Goal: Transaction & Acquisition: Purchase product/service

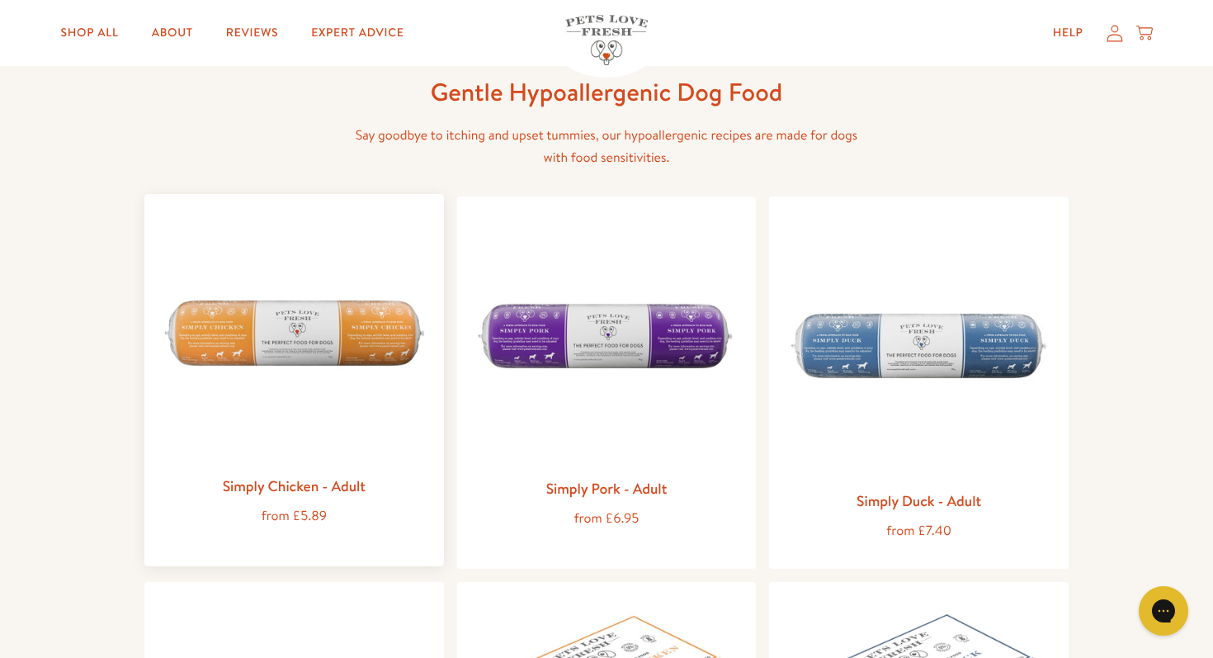
scroll to position [88, 0]
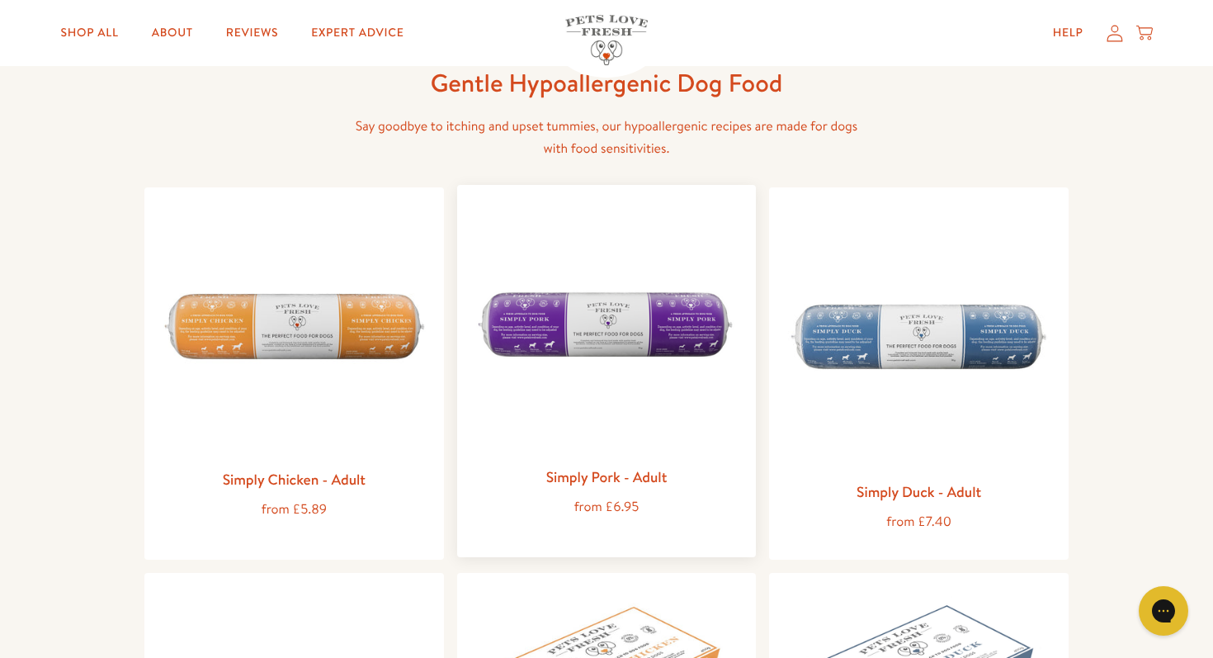
click at [589, 442] on img at bounding box center [607, 328] width 273 height 261
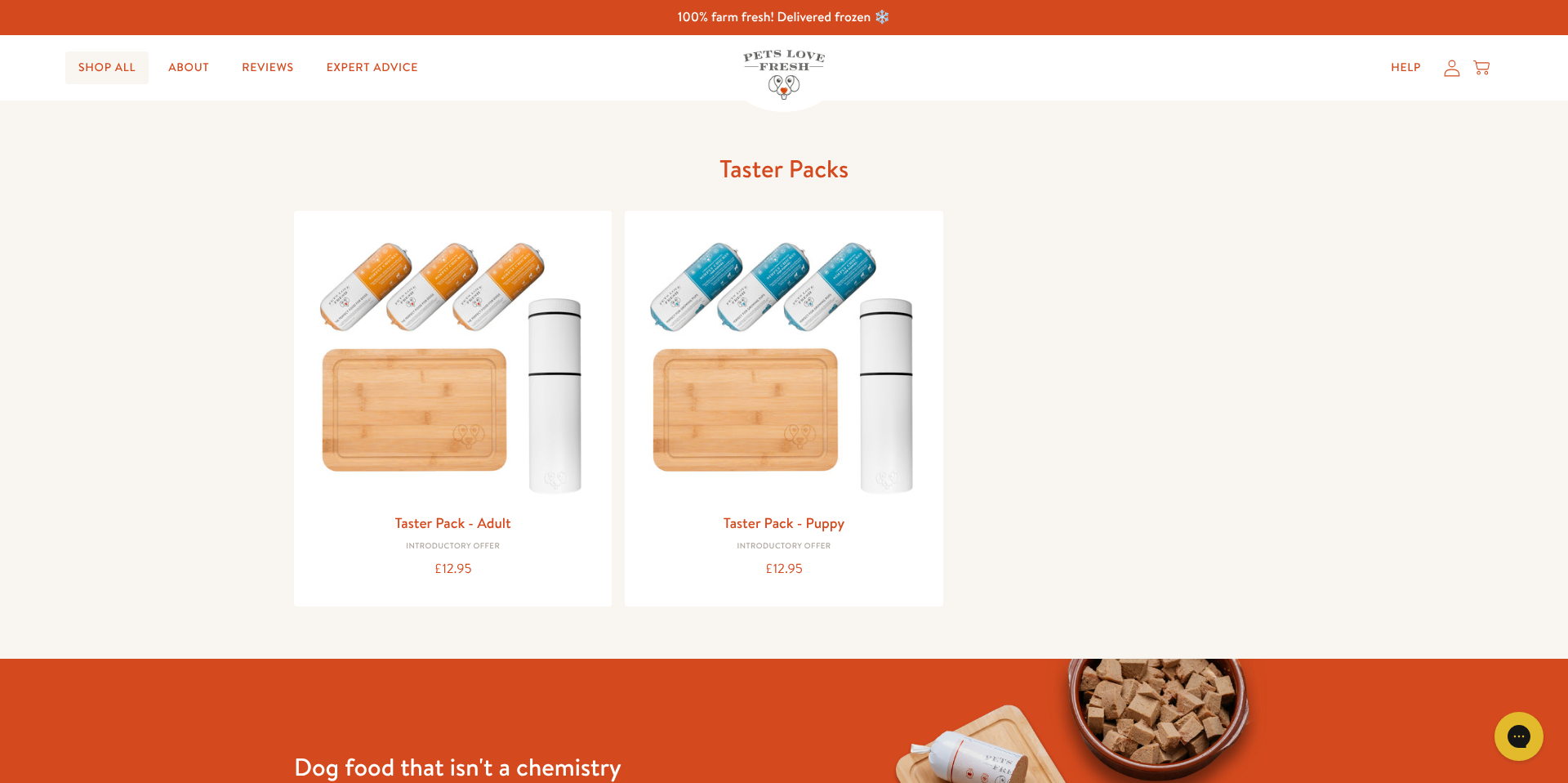
click at [82, 74] on link "Shop All" at bounding box center [107, 67] width 83 height 33
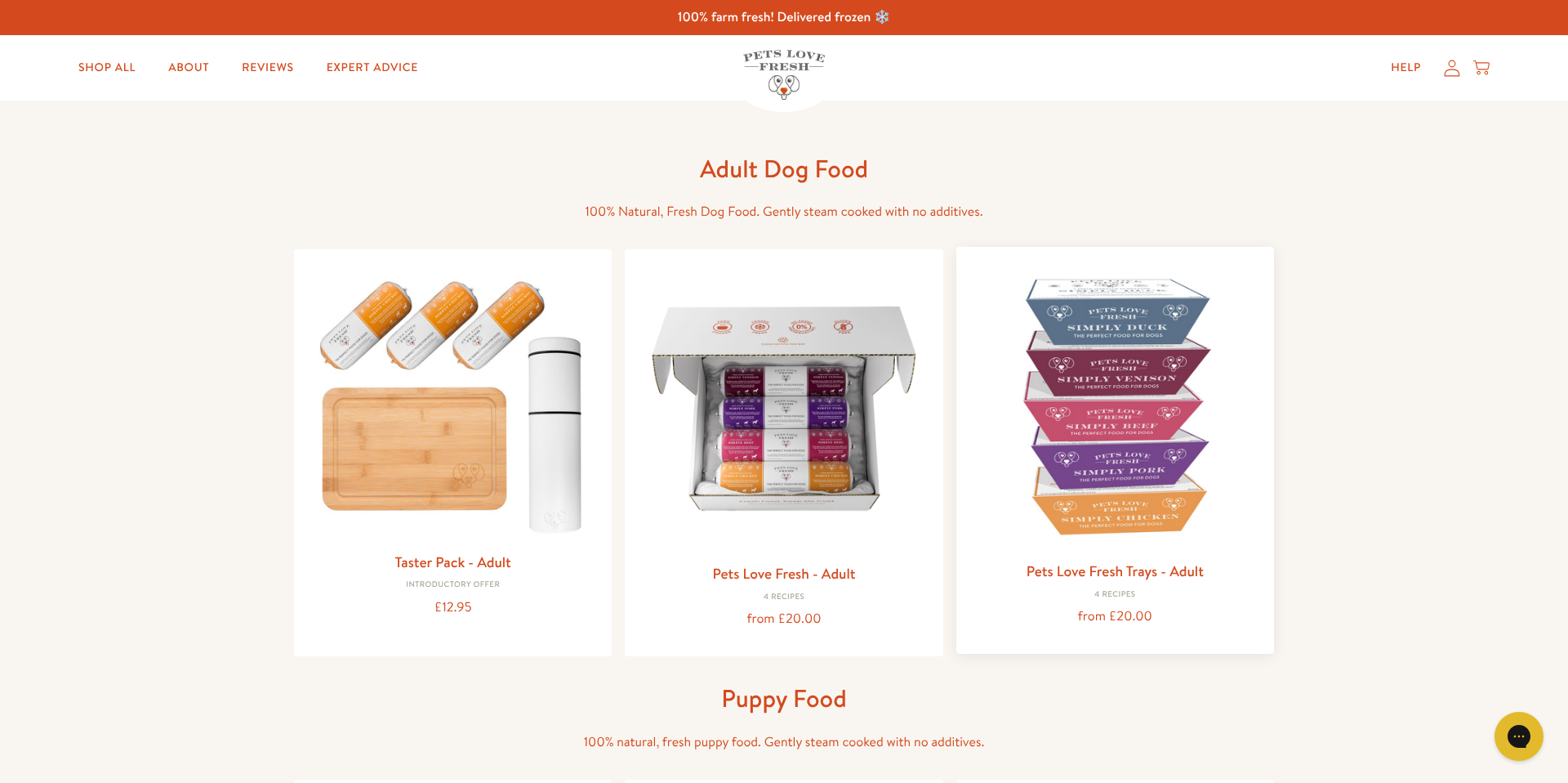
click at [1079, 475] on img at bounding box center [1115, 406] width 292 height 292
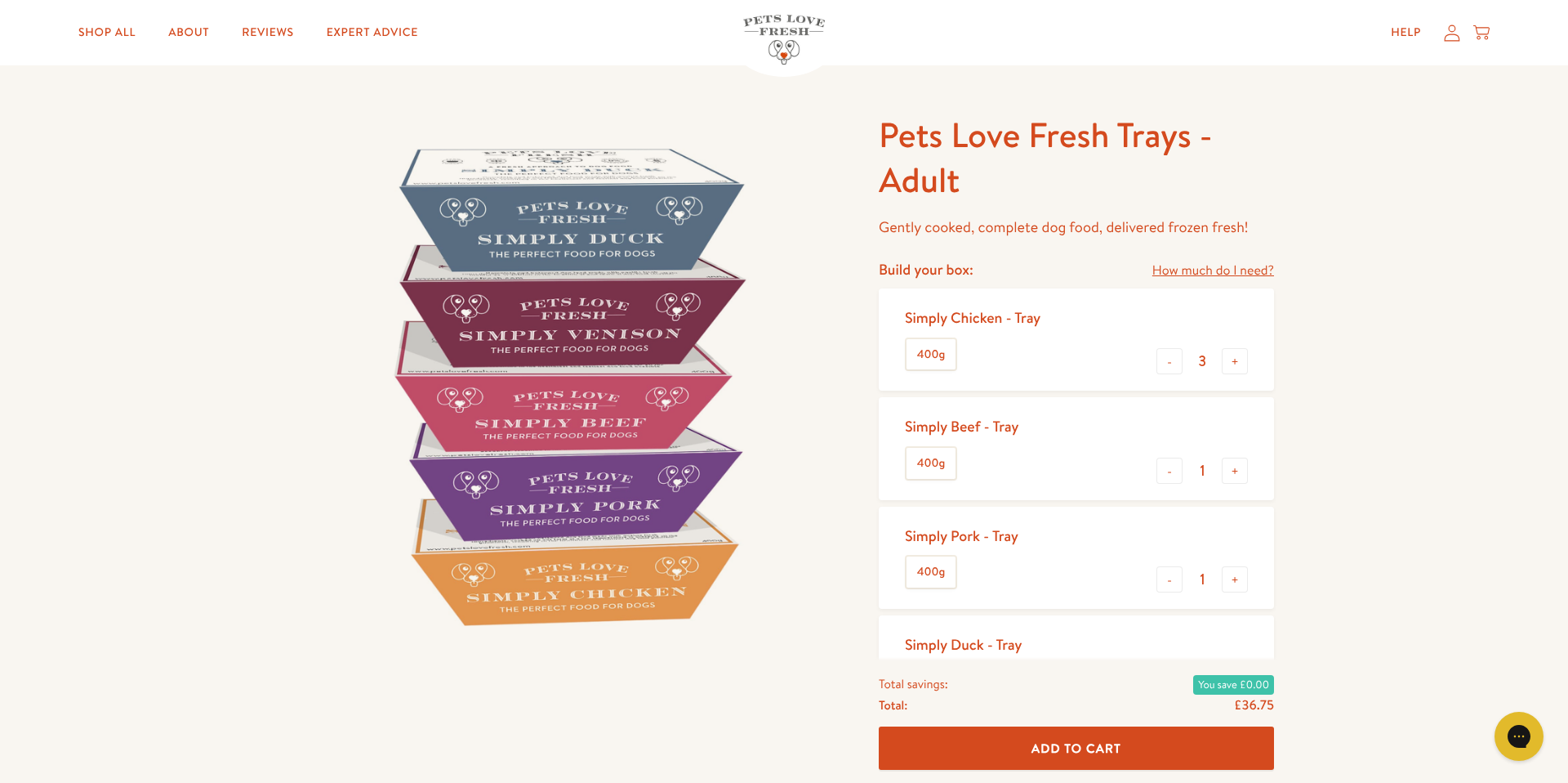
scroll to position [62, 0]
